Goal: Information Seeking & Learning: Learn about a topic

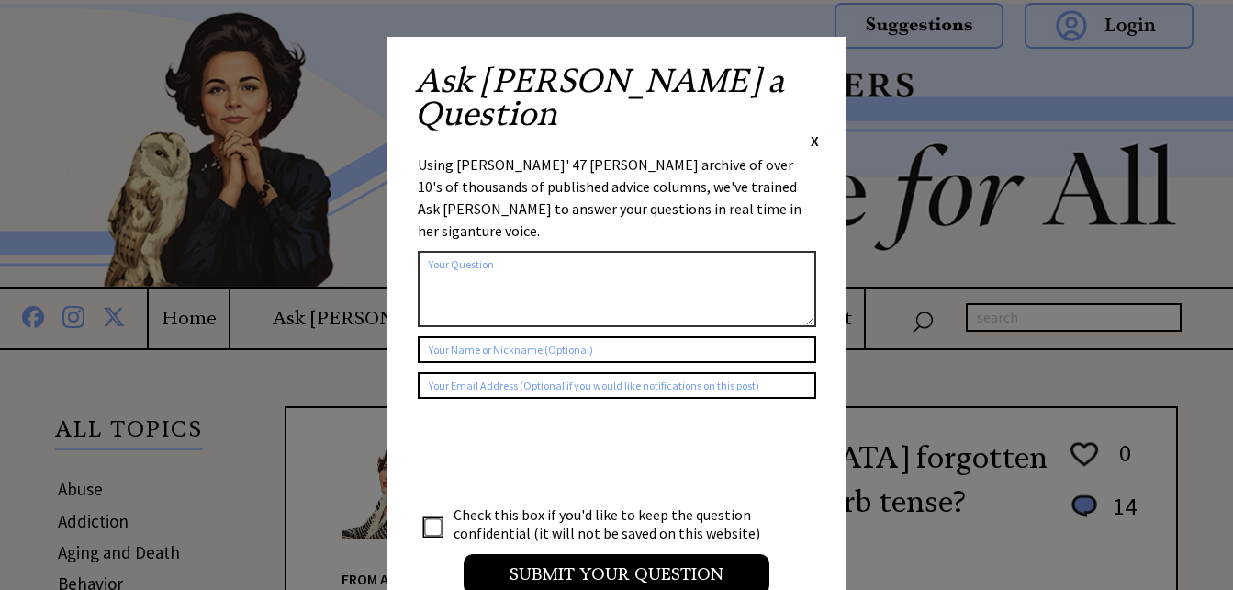
click at [812, 131] on span "X" at bounding box center [815, 140] width 8 height 18
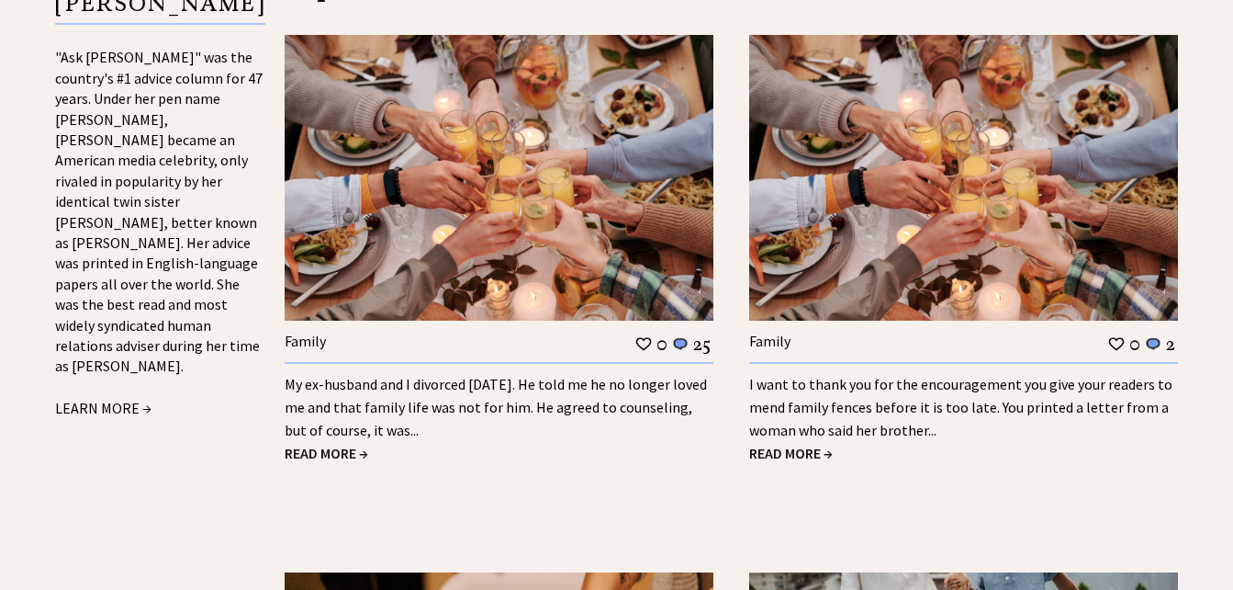
scroll to position [2085, 0]
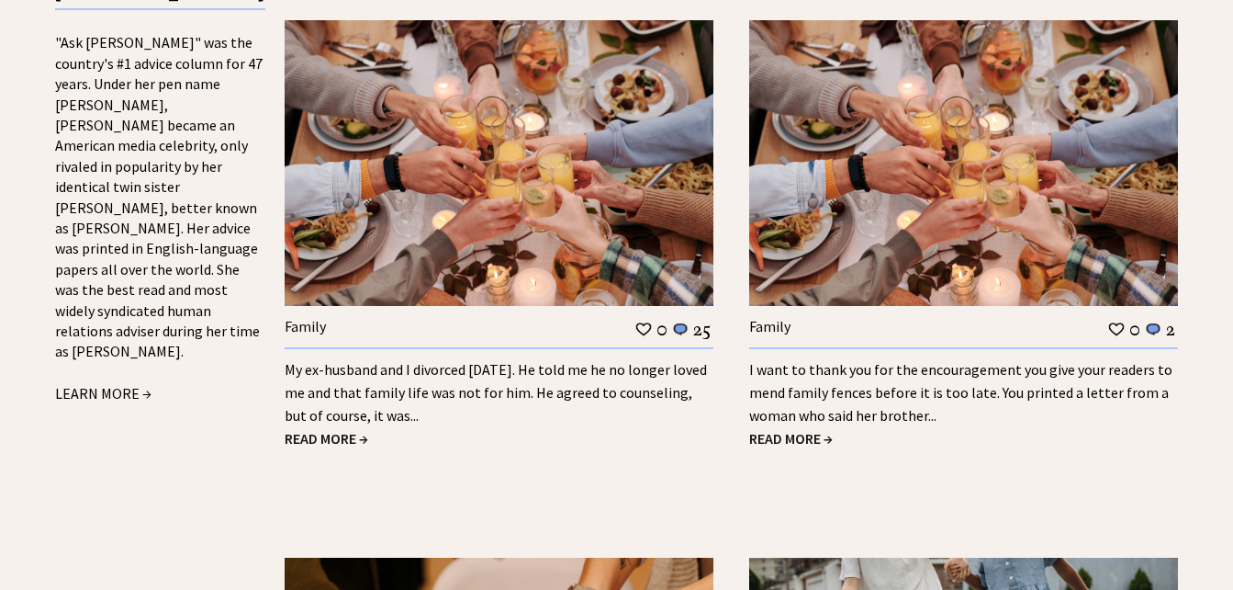
click at [323, 429] on span "READ MORE →" at bounding box center [327, 438] width 84 height 18
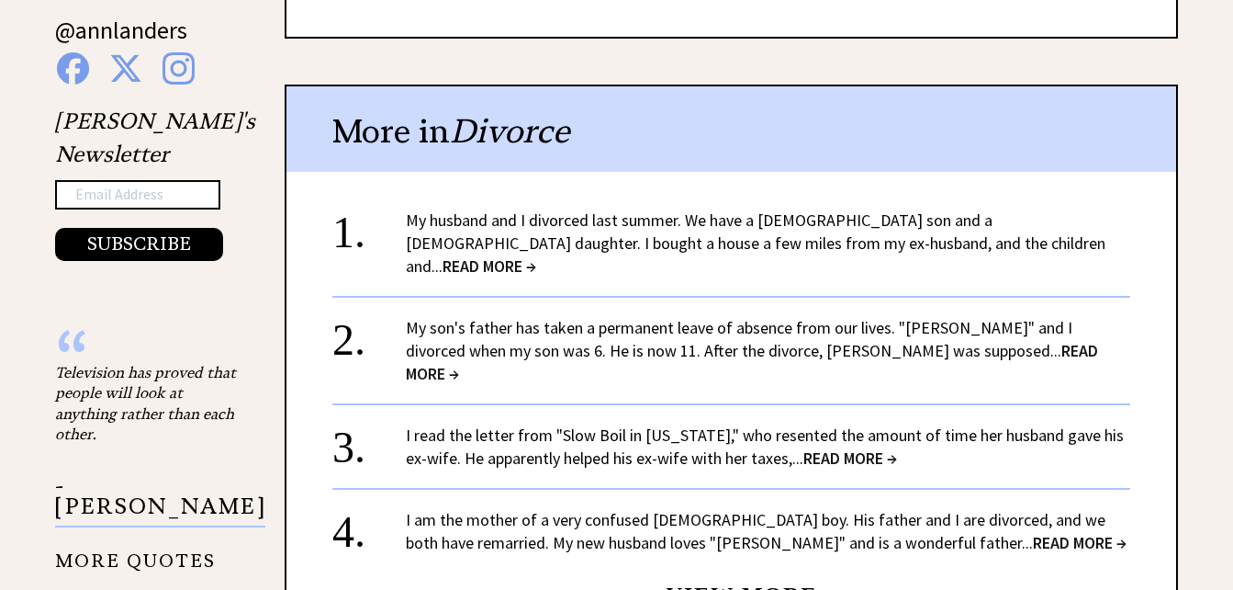
scroll to position [1950, 0]
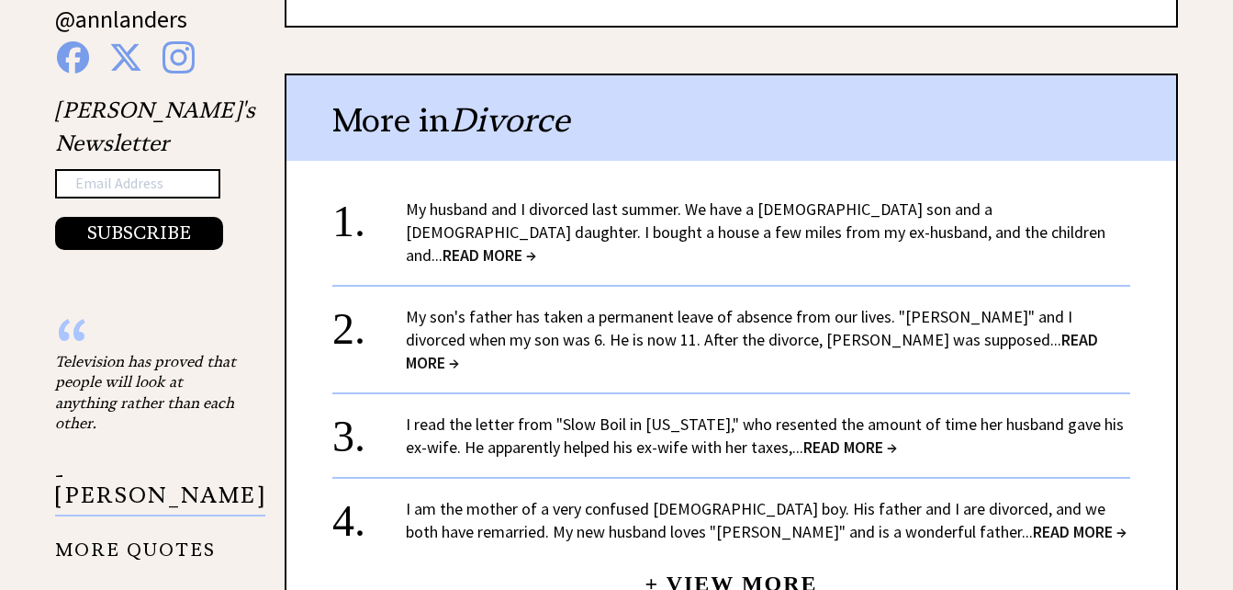
click at [536, 244] on span "READ MORE →" at bounding box center [490, 254] width 94 height 21
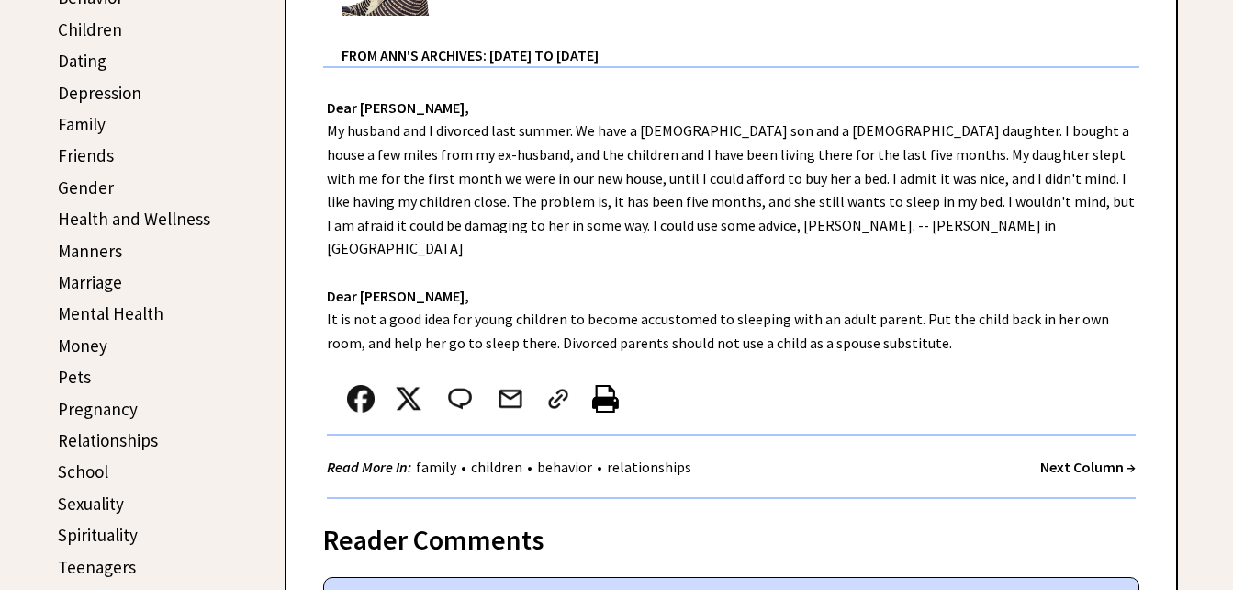
scroll to position [653, 0]
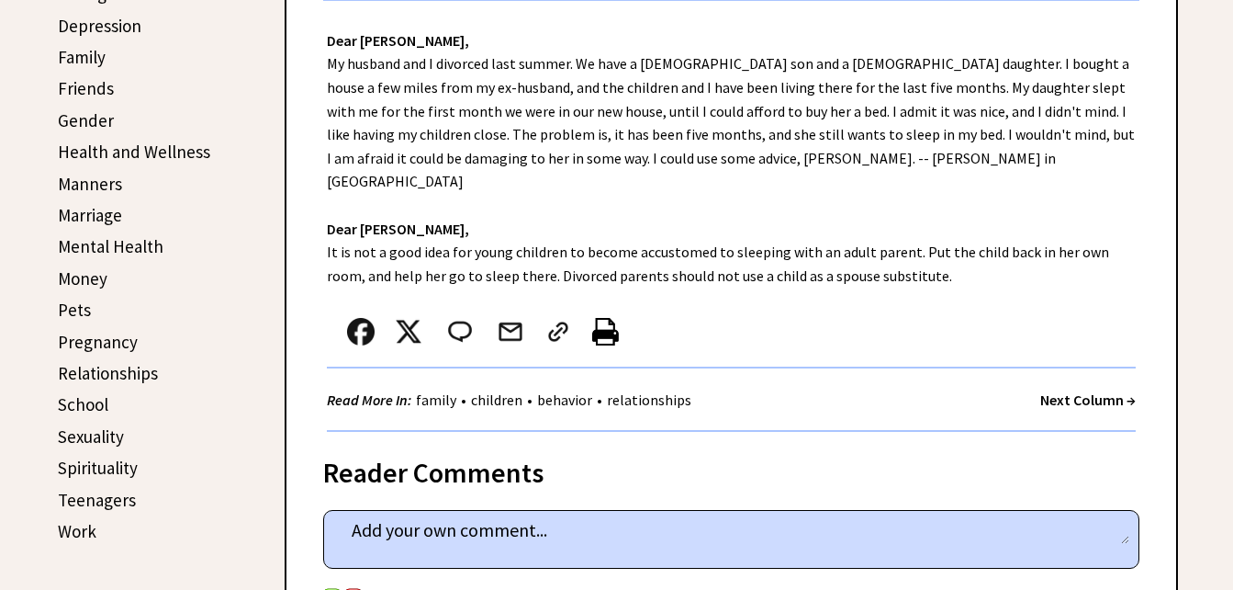
drag, startPoint x: 1246, startPoint y: 261, endPoint x: 1211, endPoint y: 138, distance: 127.9
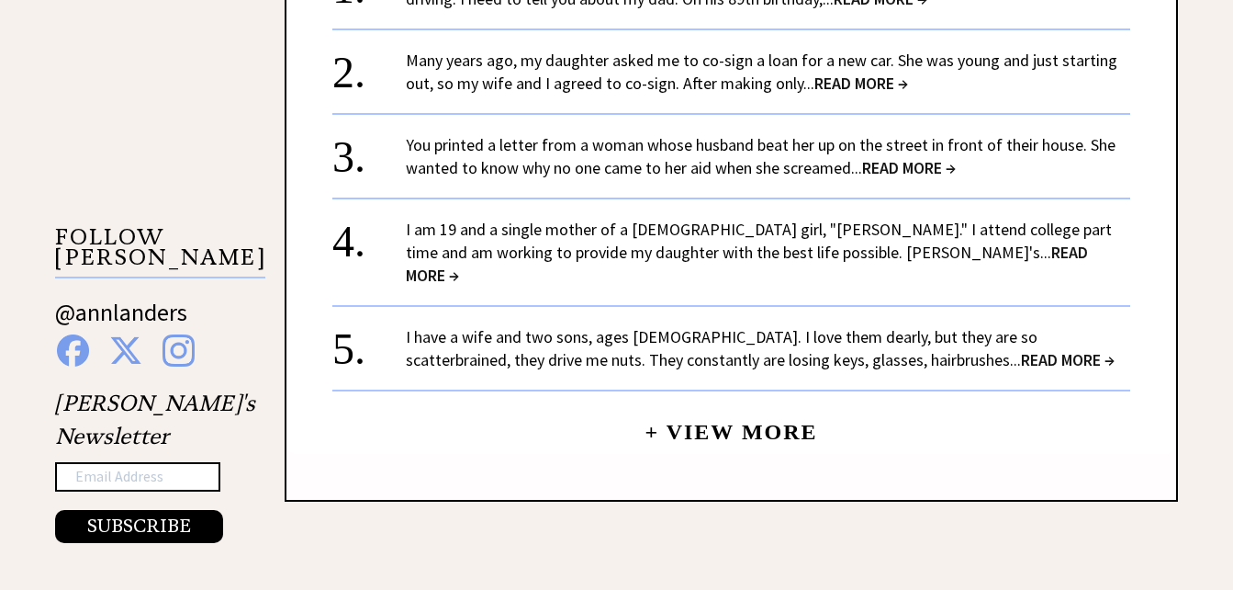
scroll to position [1814, 0]
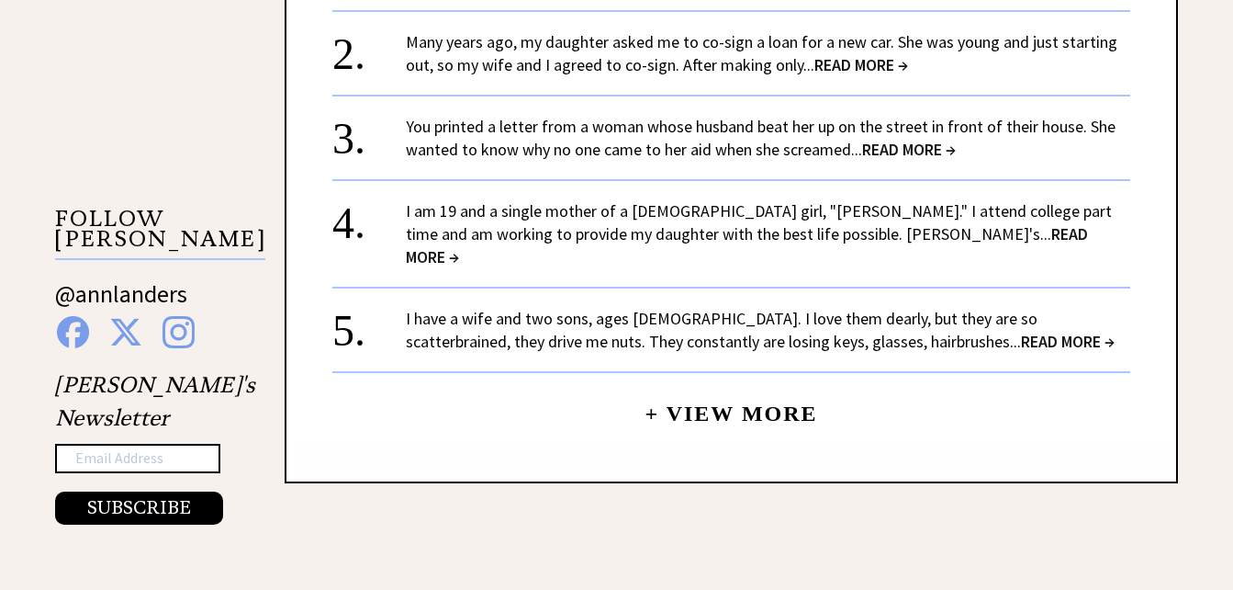
click at [893, 139] on span "READ MORE →" at bounding box center [909, 149] width 94 height 21
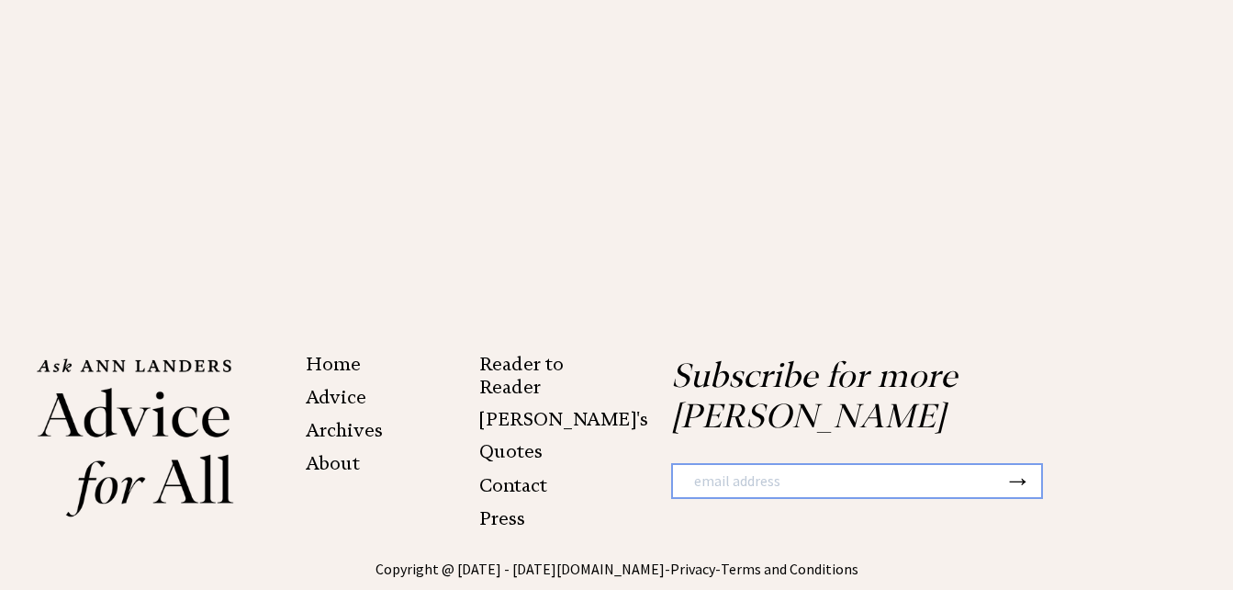
scroll to position [2989, 0]
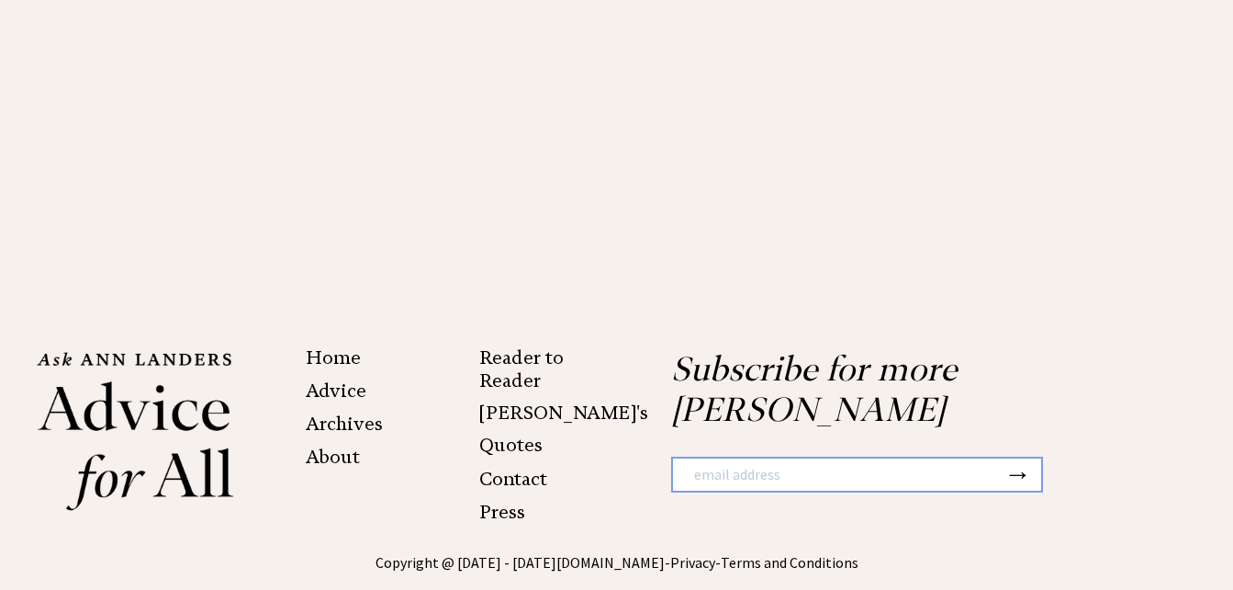
drag, startPoint x: 1239, startPoint y: 522, endPoint x: 1196, endPoint y: 486, distance: 56.7
click at [1196, 551] on center "Copyright @ 2016 - 2025 AnnLanders.com - Privacy - Terms and Conditions ANN LAN…" at bounding box center [617, 583] width 1160 height 64
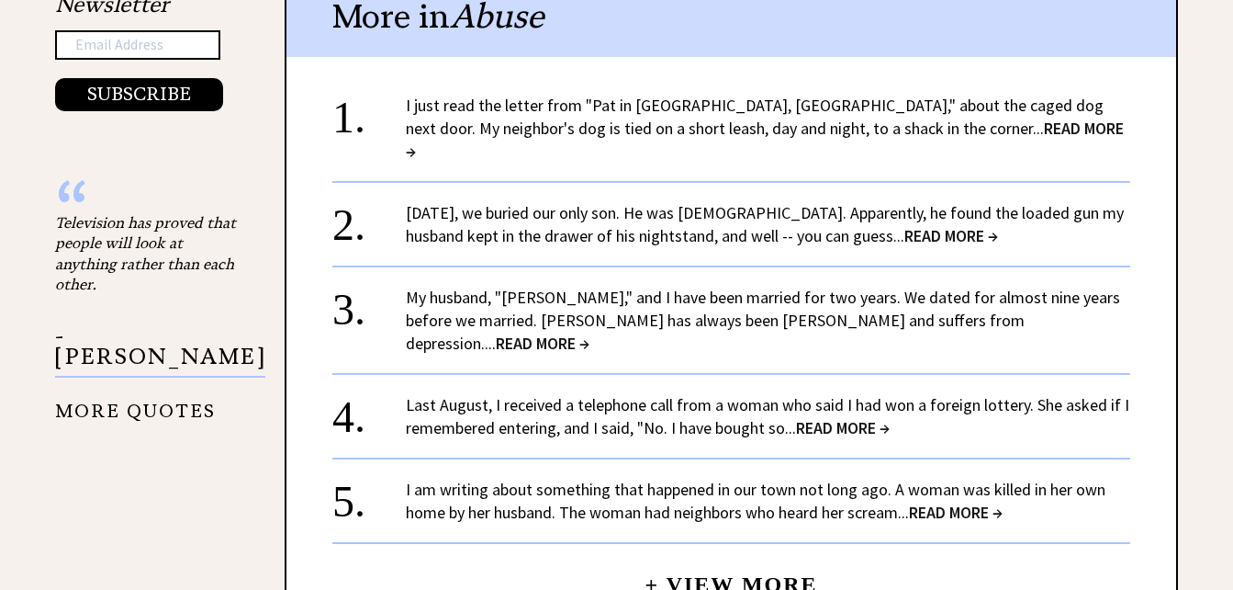
scroll to position [2208, 0]
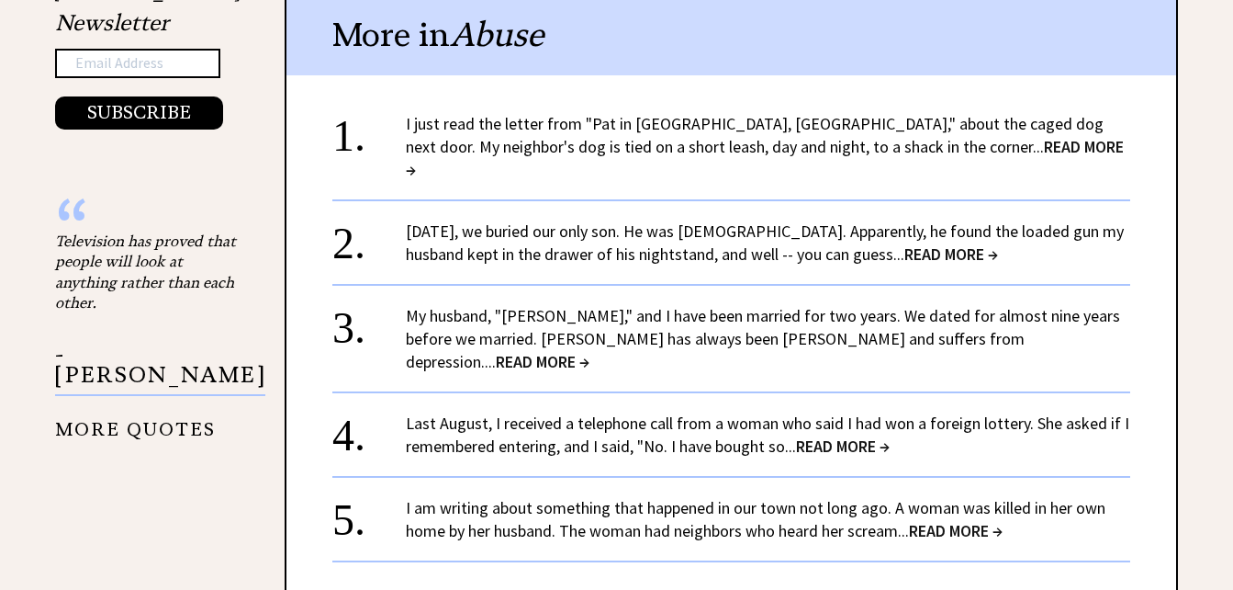
click at [857, 435] on span "READ MORE →" at bounding box center [843, 445] width 94 height 21
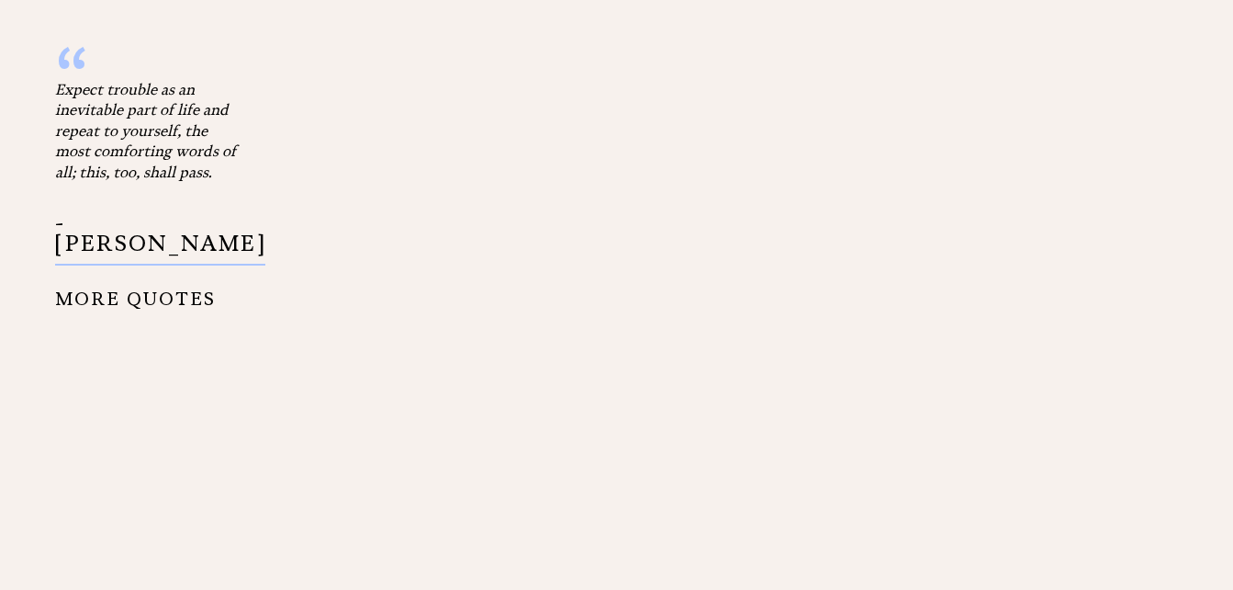
scroll to position [2297, 0]
